Goal: Transaction & Acquisition: Purchase product/service

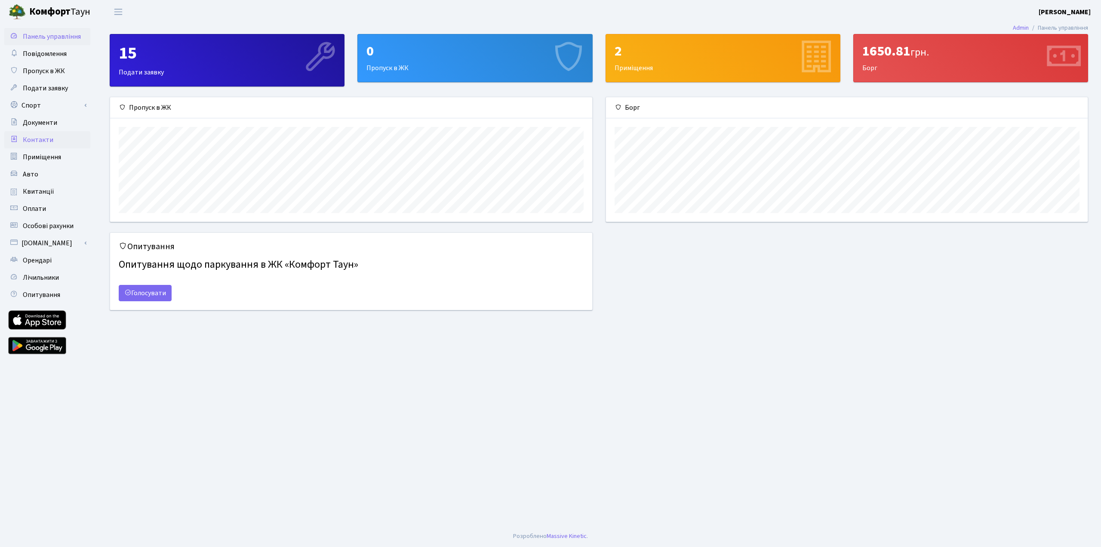
scroll to position [124, 482]
click at [52, 190] on link "Квитанції" at bounding box center [47, 191] width 86 height 17
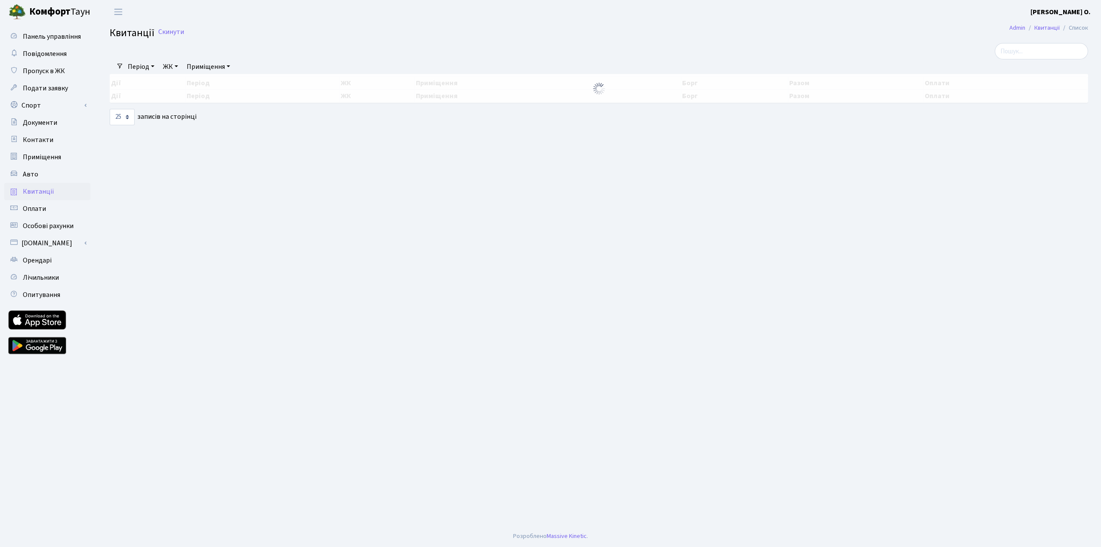
select select "25"
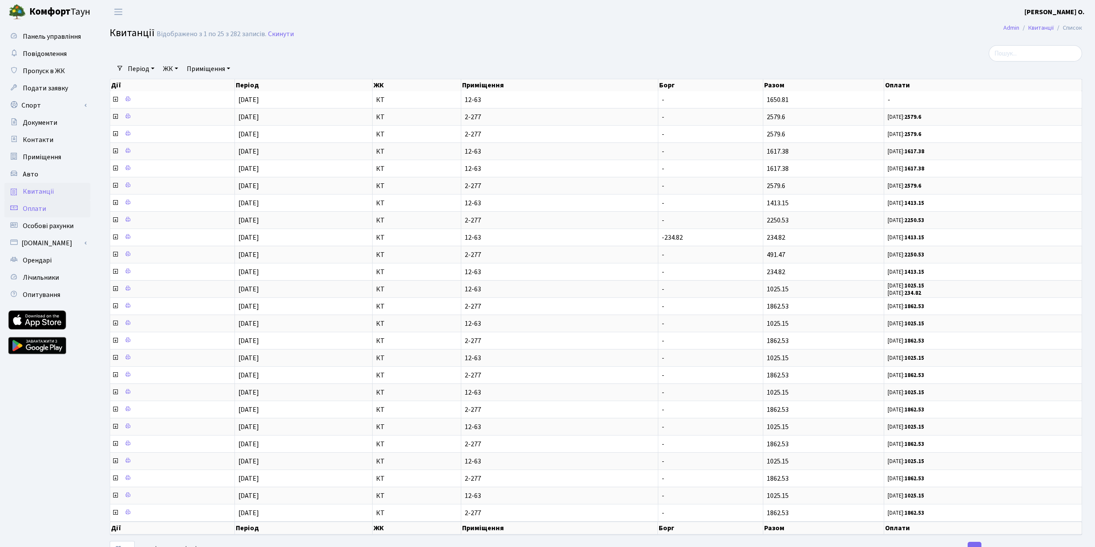
click at [62, 212] on link "Оплати" at bounding box center [47, 208] width 86 height 17
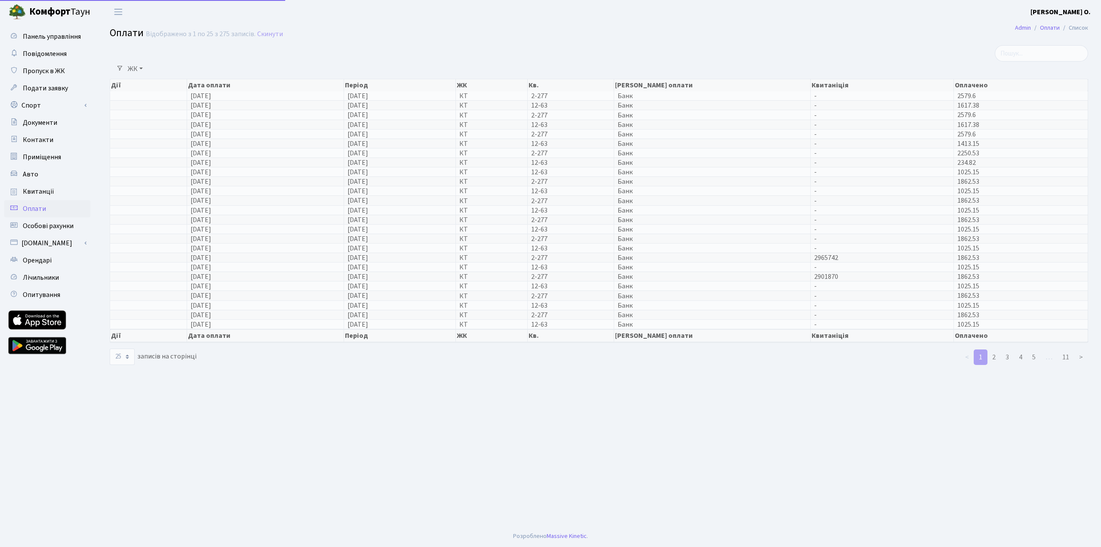
select select "25"
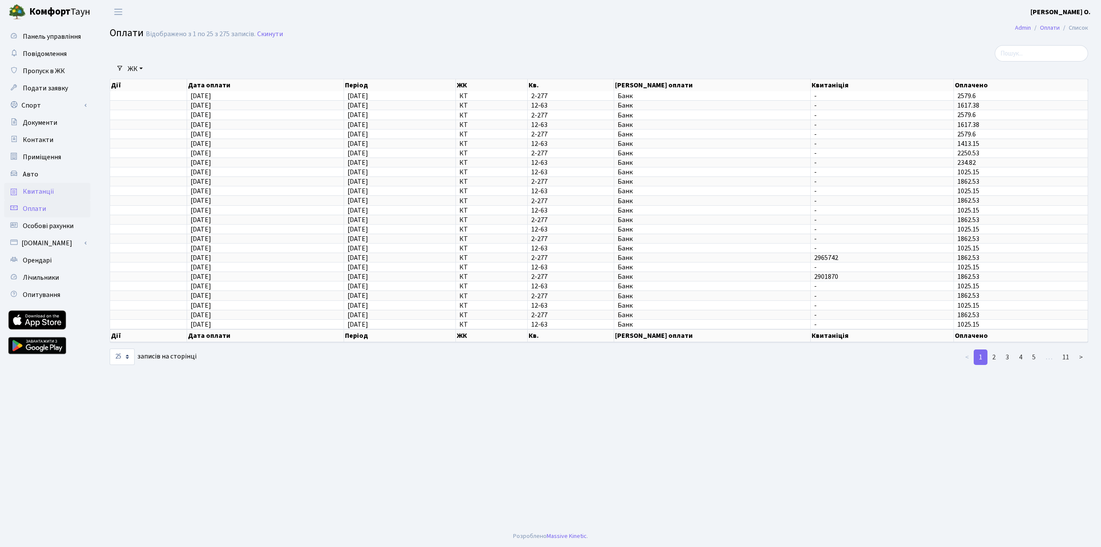
click at [58, 190] on link "Квитанції" at bounding box center [47, 191] width 86 height 17
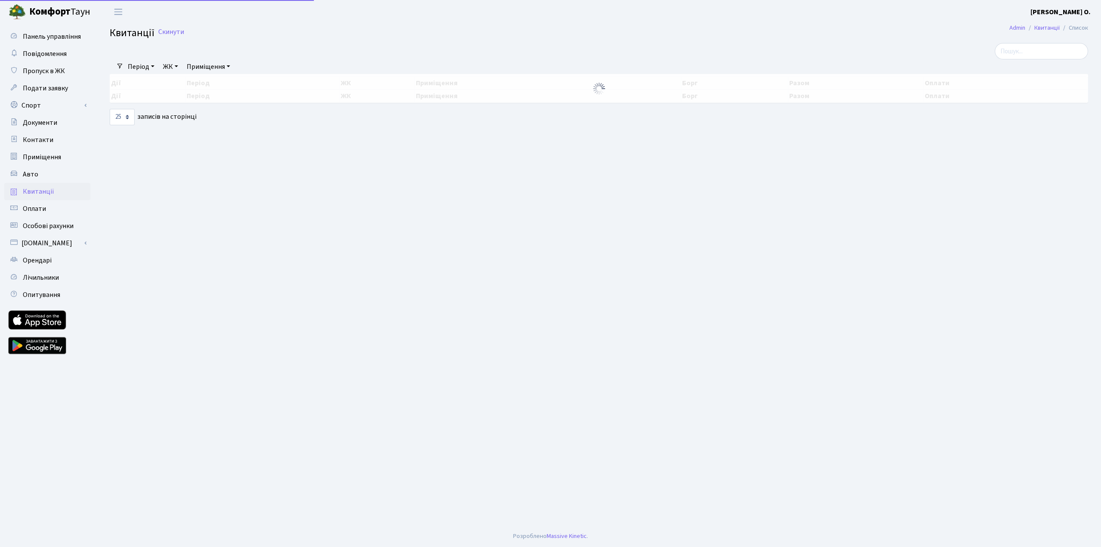
select select "25"
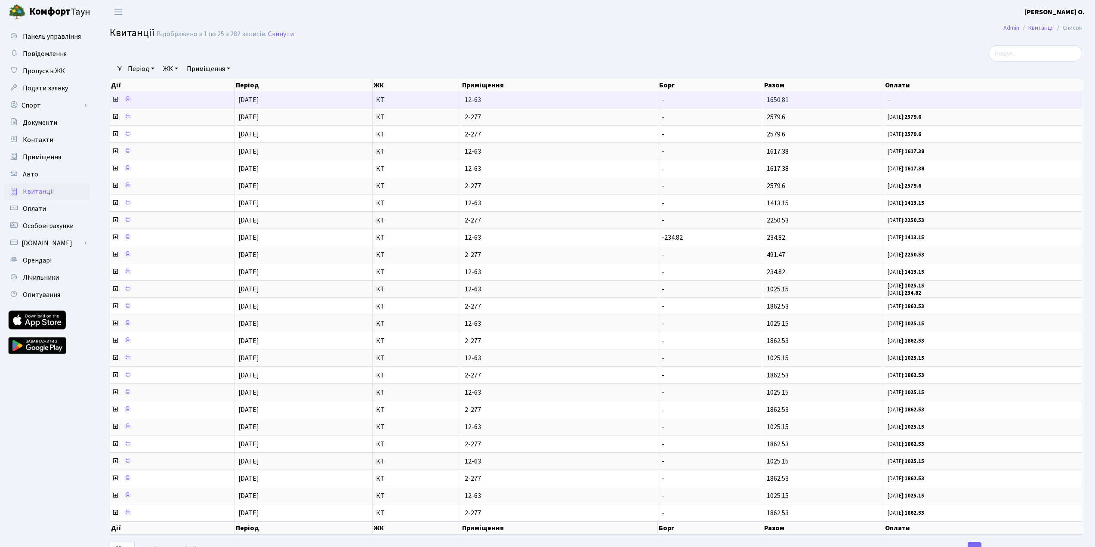
click at [116, 99] on icon at bounding box center [115, 99] width 7 height 7
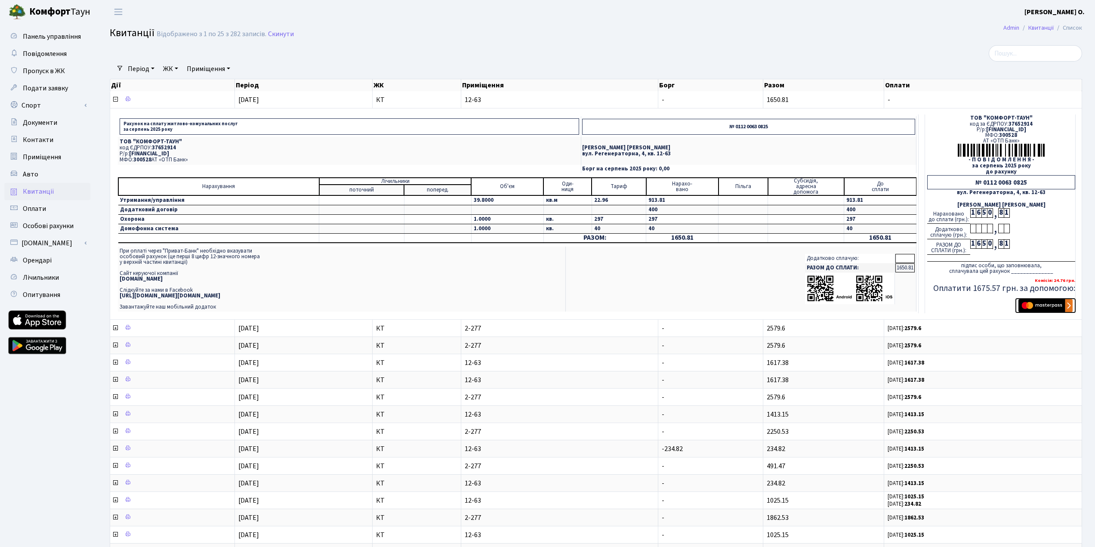
click at [1035, 306] on img "submit" at bounding box center [1045, 305] width 54 height 13
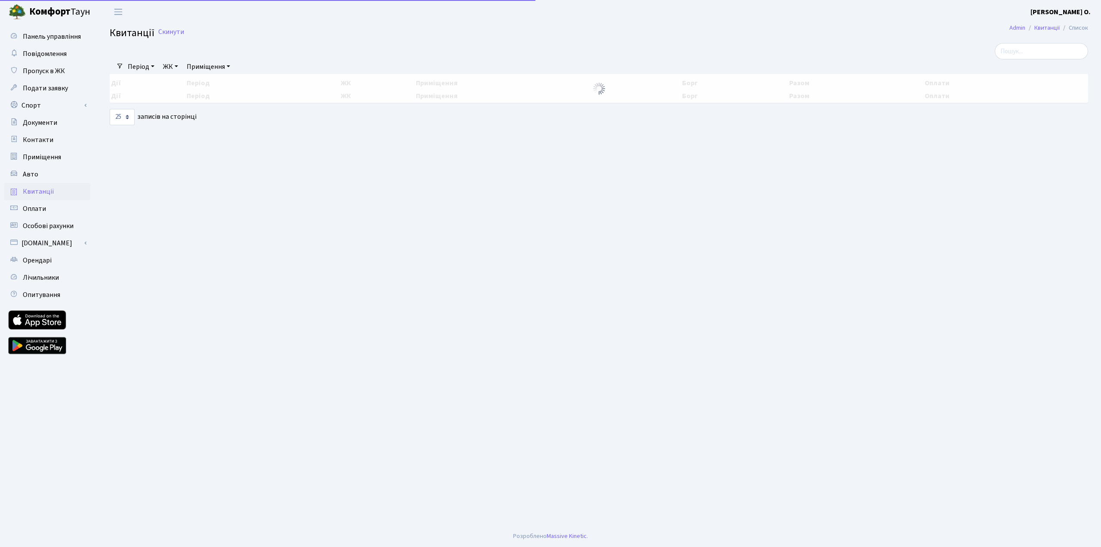
select select "25"
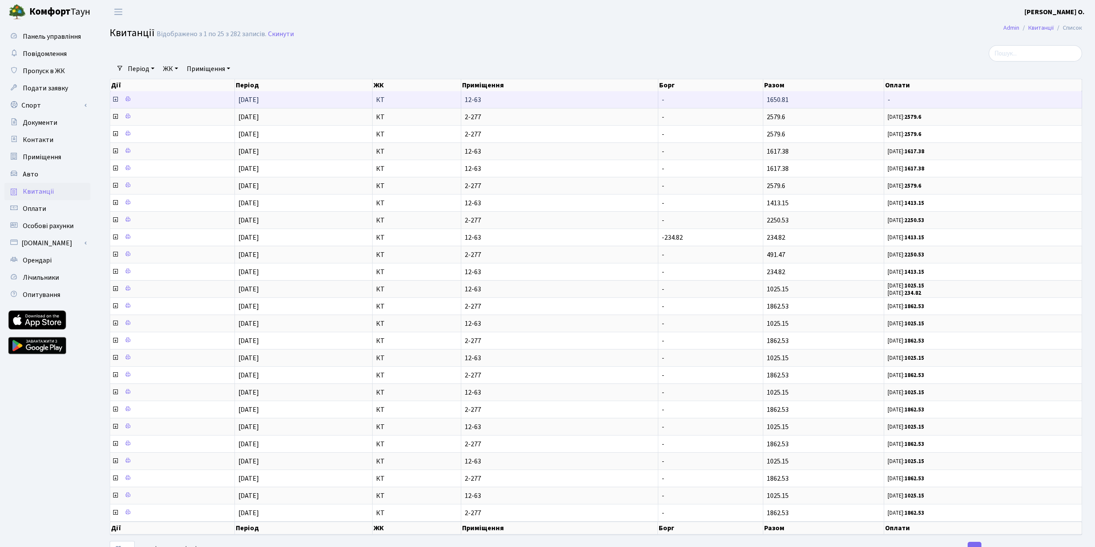
click at [117, 100] on icon at bounding box center [115, 99] width 7 height 7
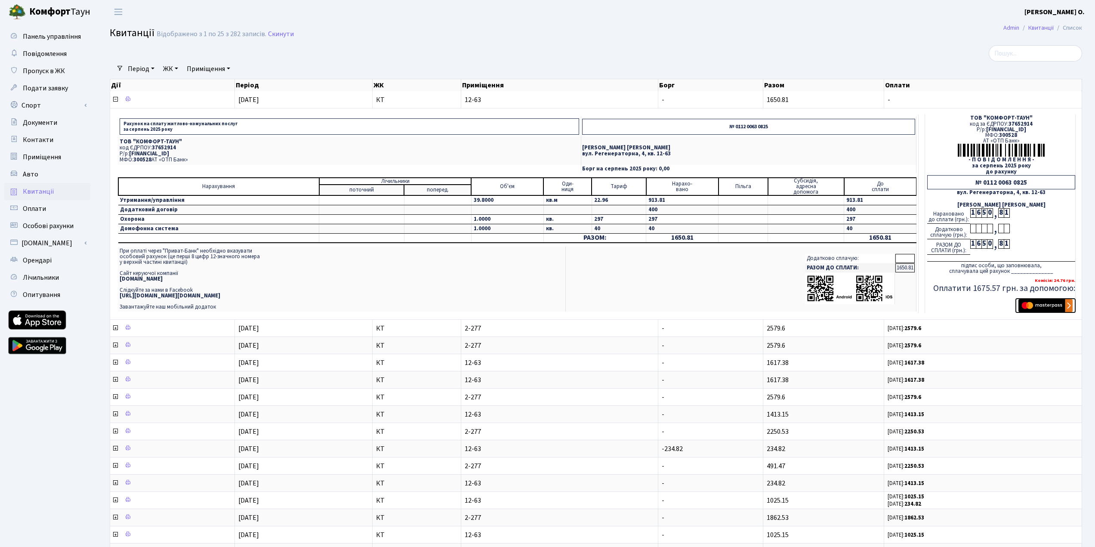
click at [1048, 301] on img "submit" at bounding box center [1045, 305] width 54 height 13
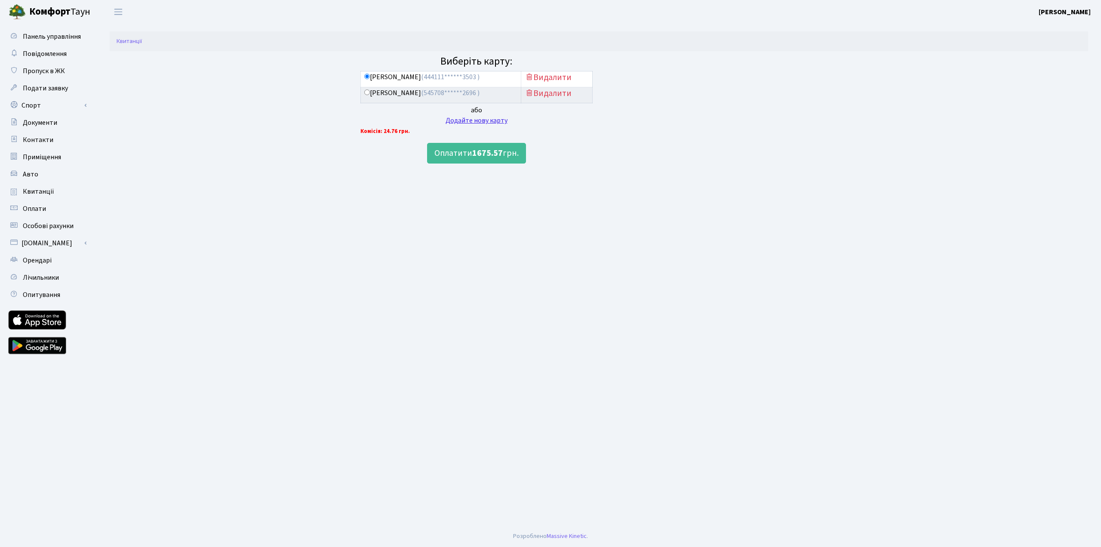
click at [481, 122] on div "Додайте нову карту" at bounding box center [477, 120] width 232 height 10
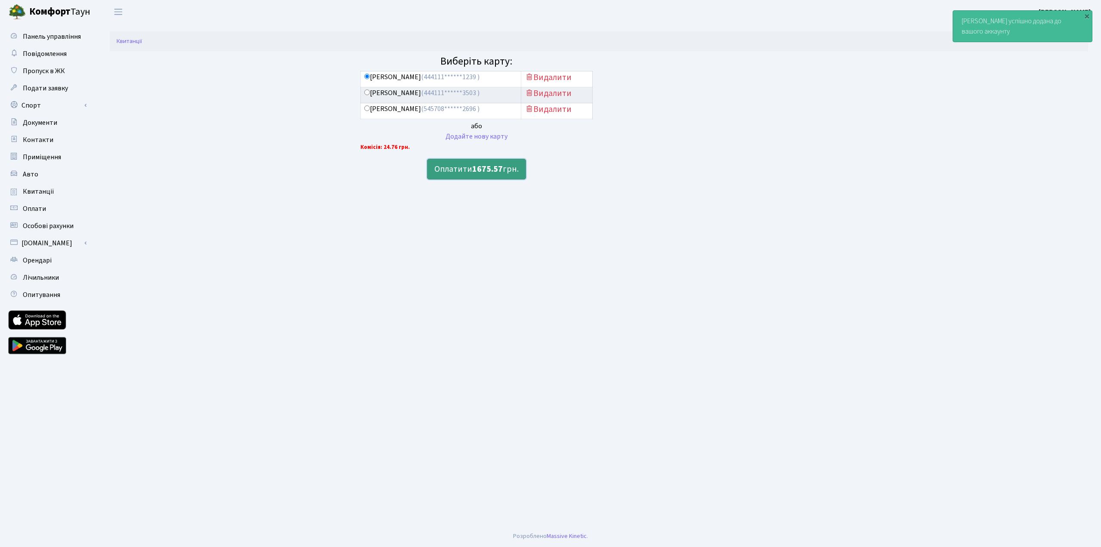
click at [486, 169] on b "1675.57" at bounding box center [487, 169] width 31 height 12
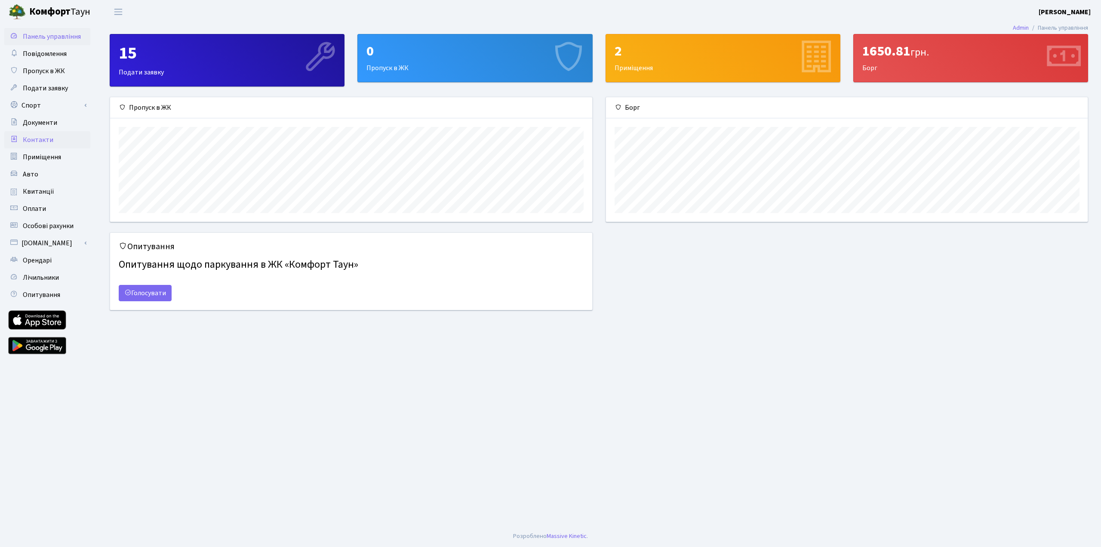
scroll to position [124, 482]
click at [55, 187] on link "Квитанції" at bounding box center [47, 191] width 86 height 17
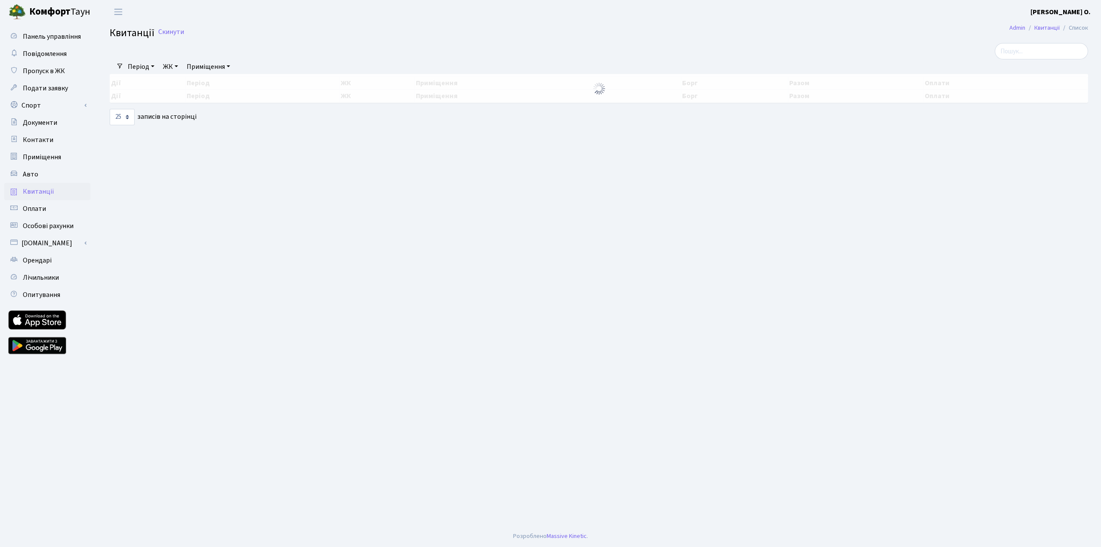
select select "25"
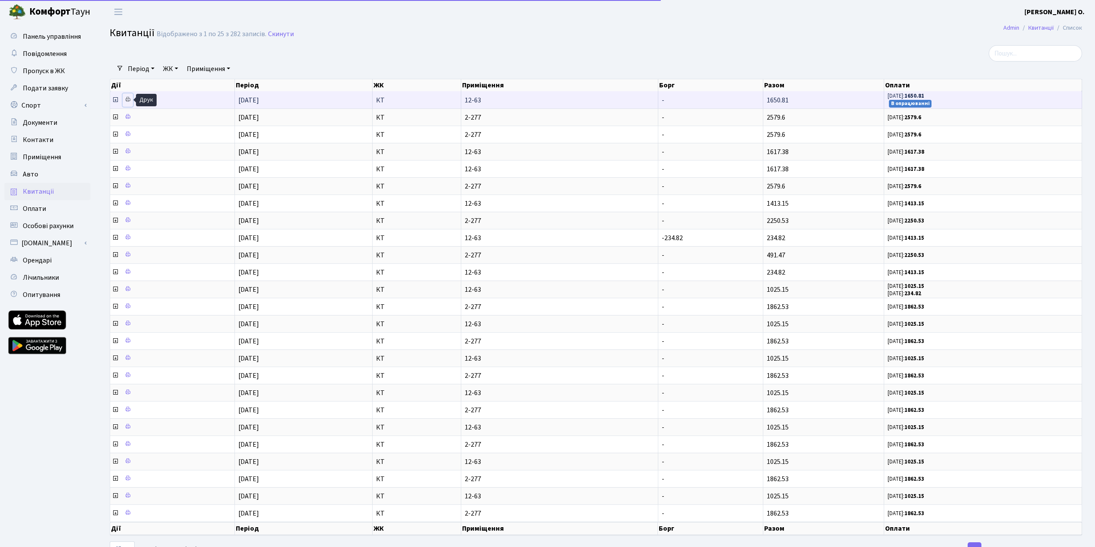
click at [128, 98] on icon at bounding box center [128, 99] width 6 height 6
